Goal: Information Seeking & Learning: Learn about a topic

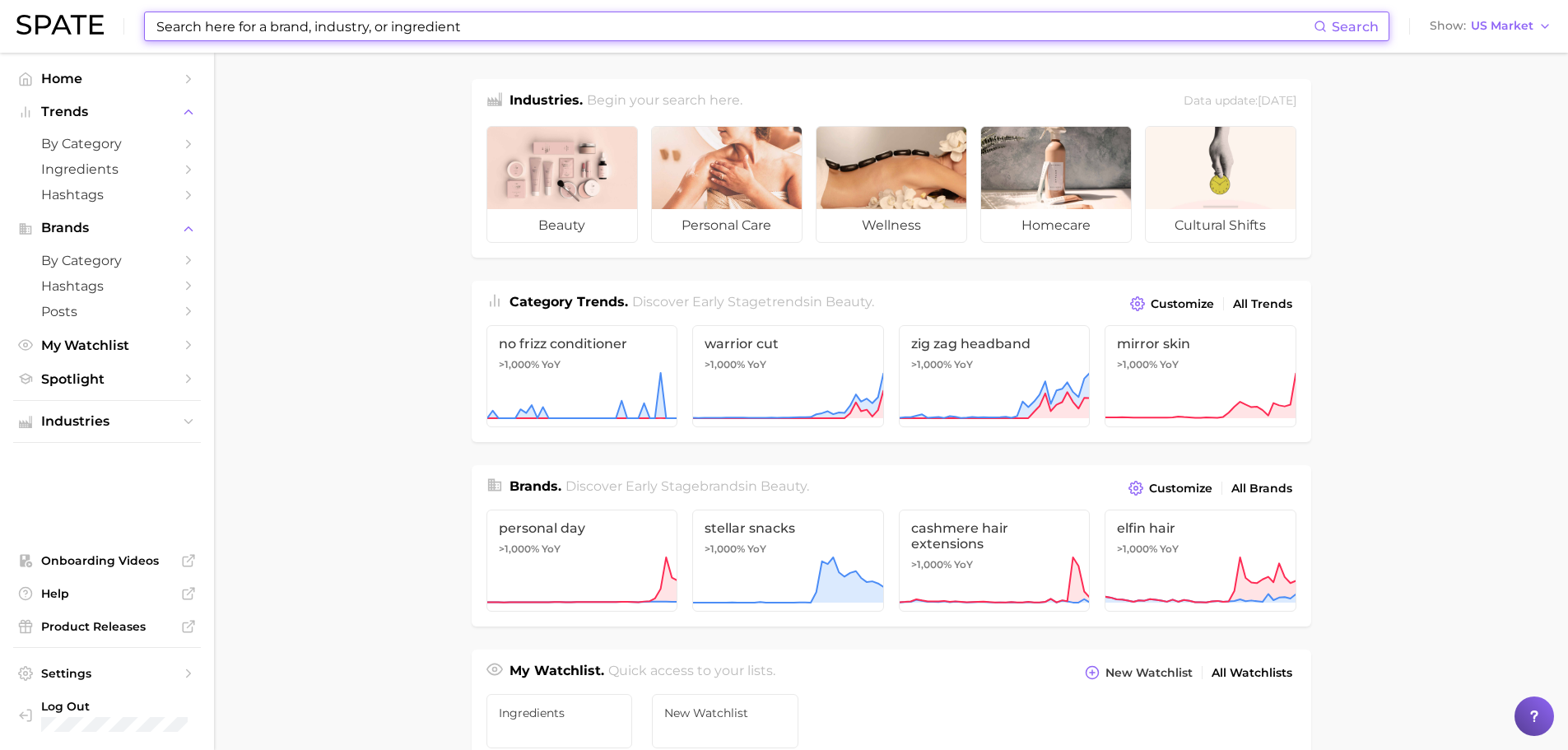
click at [355, 28] on input at bounding box center [734, 26] width 1159 height 28
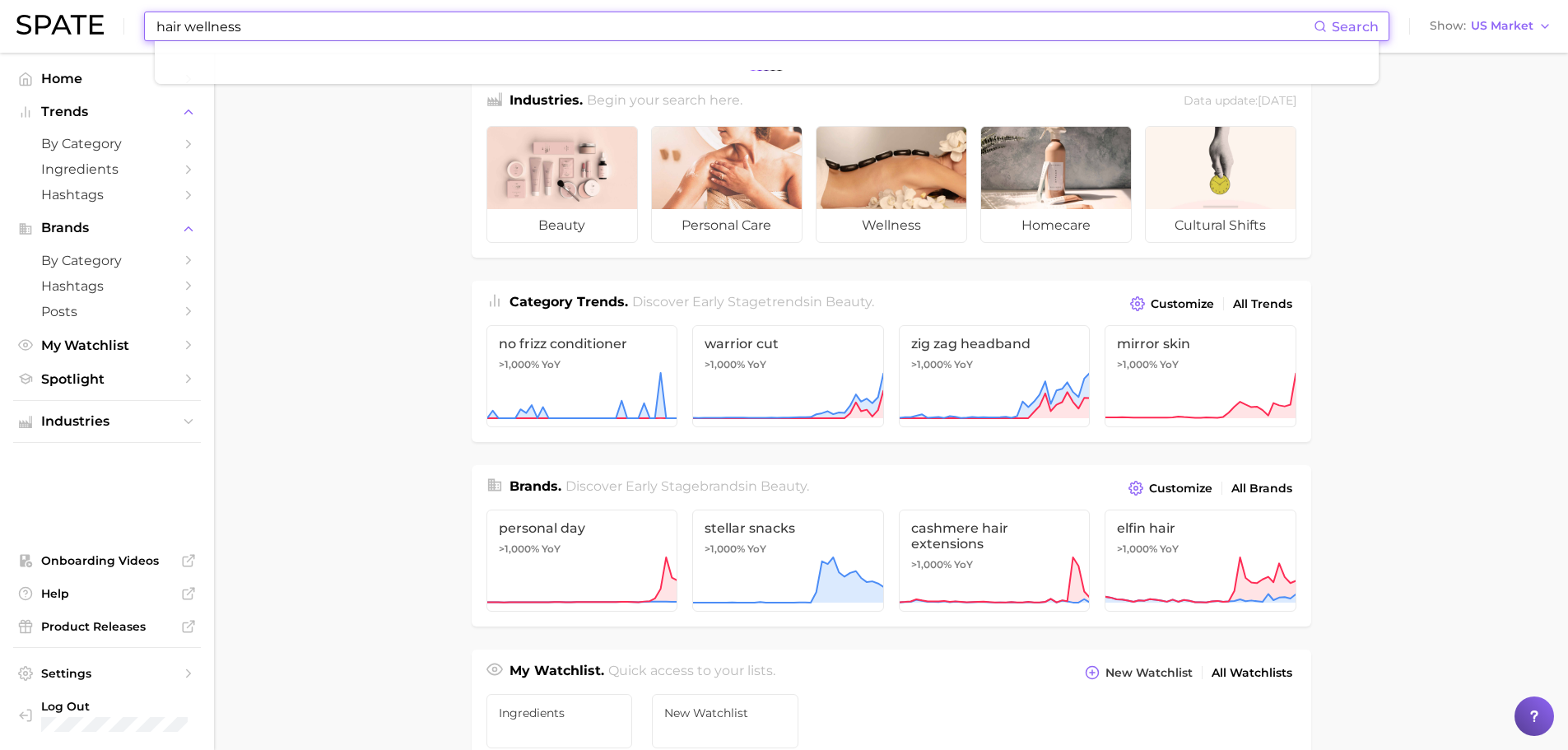
type input "hair wellness"
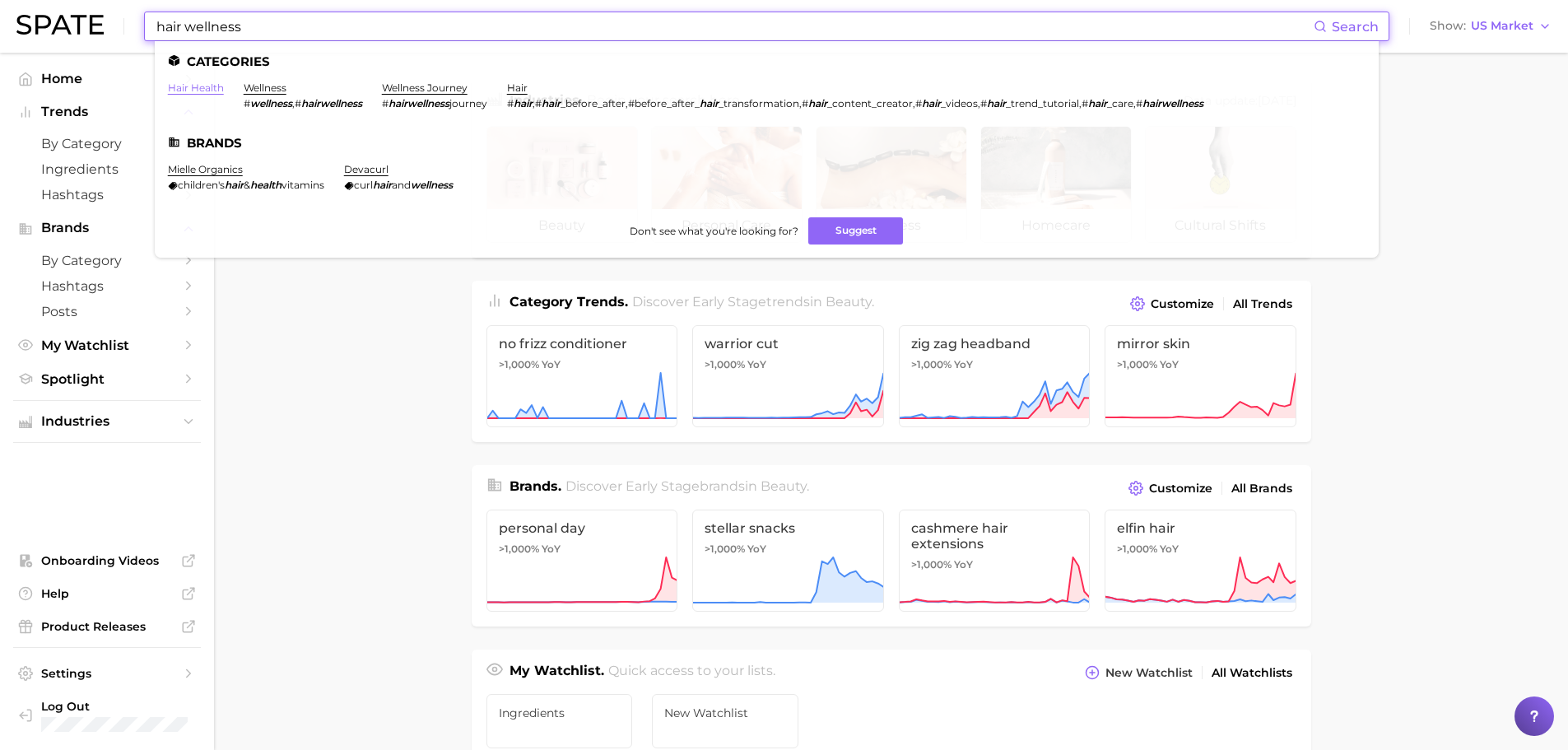
click at [205, 91] on link "hair health" at bounding box center [197, 87] width 56 height 12
